Goal: Information Seeking & Learning: Learn about a topic

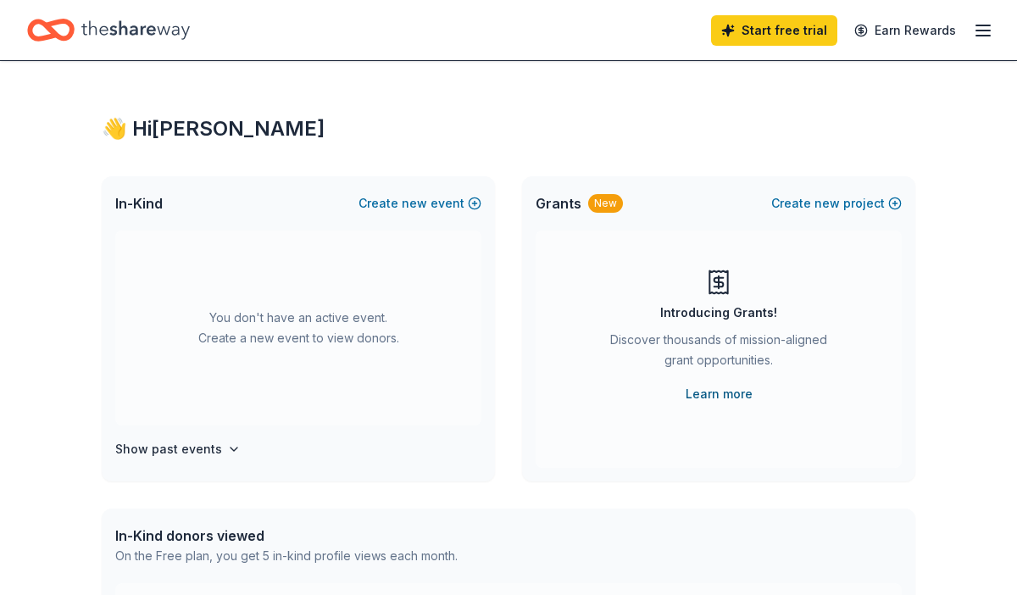
click at [710, 395] on link "Learn more" at bounding box center [718, 394] width 67 height 20
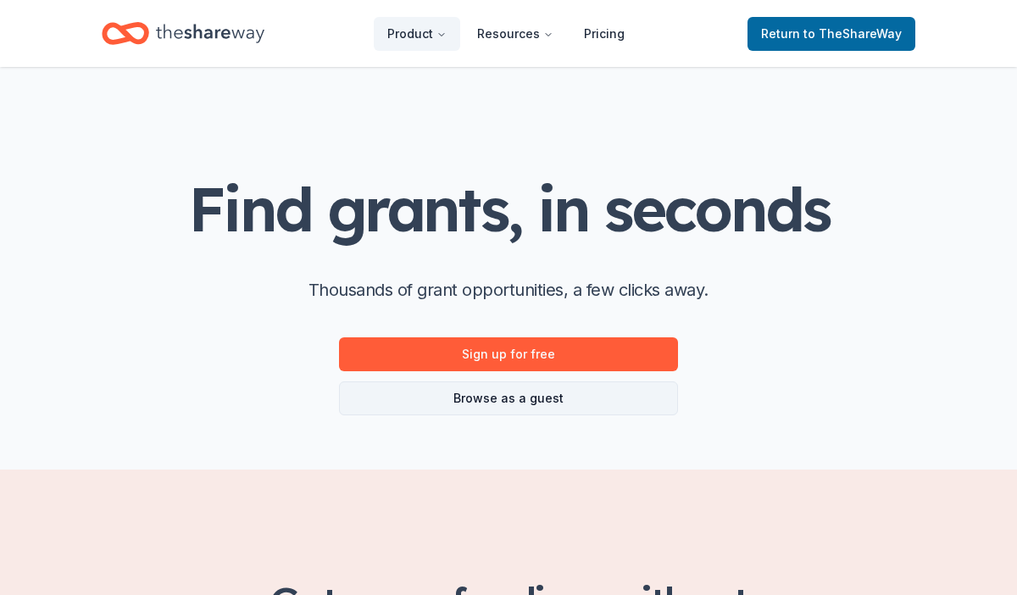
click at [648, 395] on link "Browse as a guest" at bounding box center [508, 398] width 339 height 34
